Goal: Information Seeking & Learning: Learn about a topic

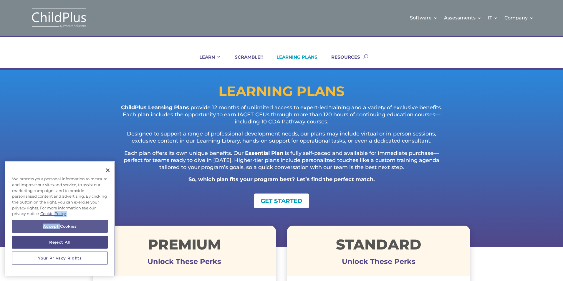
drag, startPoint x: 56, startPoint y: 219, endPoint x: 61, endPoint y: 220, distance: 5.6
click at [61, 220] on div "We process your personal information to measure and improve our sites and servi…" at bounding box center [60, 218] width 110 height 115
drag, startPoint x: 61, startPoint y: 220, endPoint x: 66, endPoint y: 219, distance: 5.1
click at [66, 220] on button "Accept Cookies" at bounding box center [60, 226] width 96 height 13
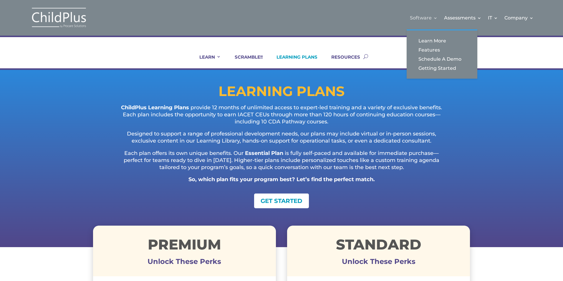
click at [420, 19] on link "Software" at bounding box center [424, 18] width 28 height 24
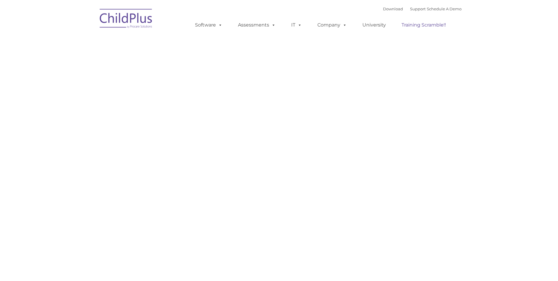
type input ""
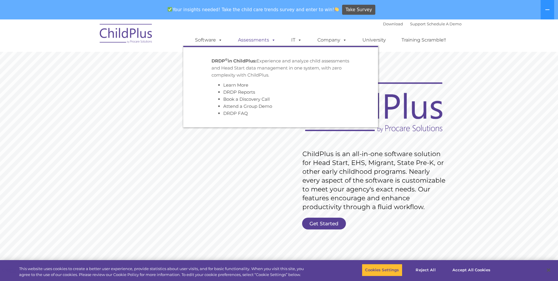
click at [261, 38] on link "Assessments" at bounding box center [256, 40] width 49 height 12
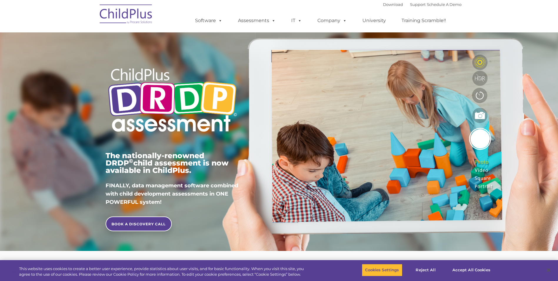
type input ""
